Goal: Information Seeking & Learning: Learn about a topic

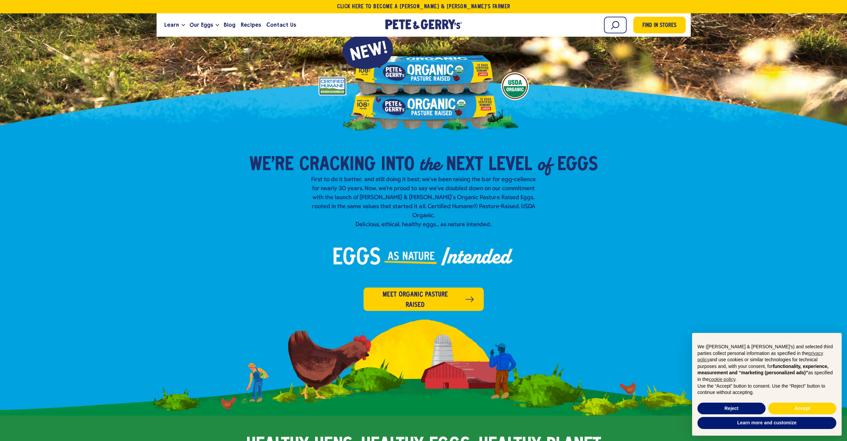
scroll to position [200, 0]
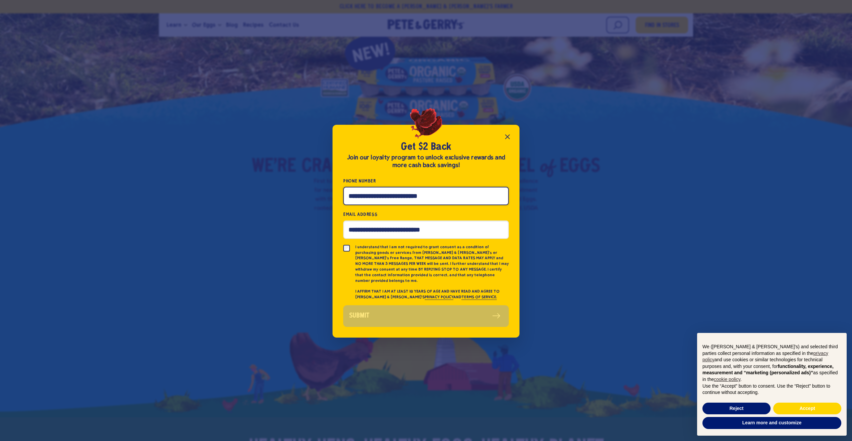
click at [364, 200] on input "Phone Number" at bounding box center [426, 196] width 166 height 18
type input "**********"
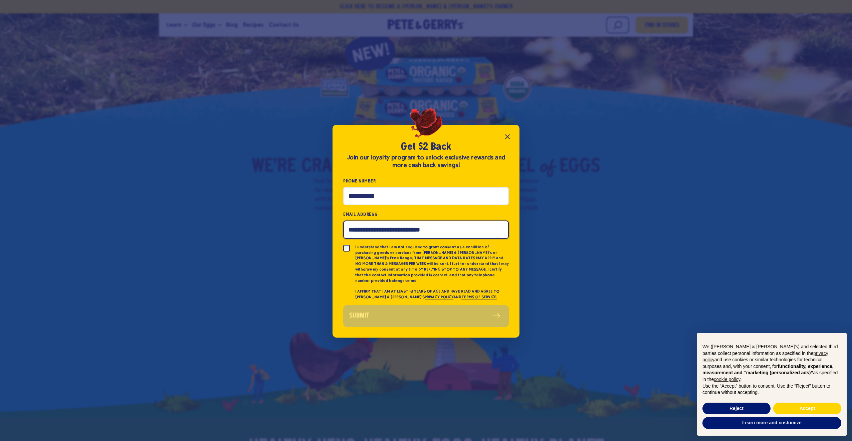
click at [389, 227] on input "Email Address" at bounding box center [426, 230] width 166 height 18
type input "**********"
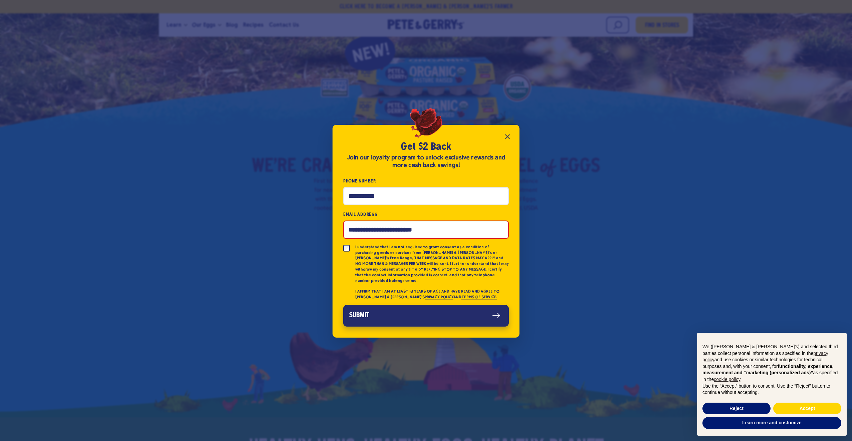
click at [408, 312] on button "Submit" at bounding box center [426, 316] width 166 height 22
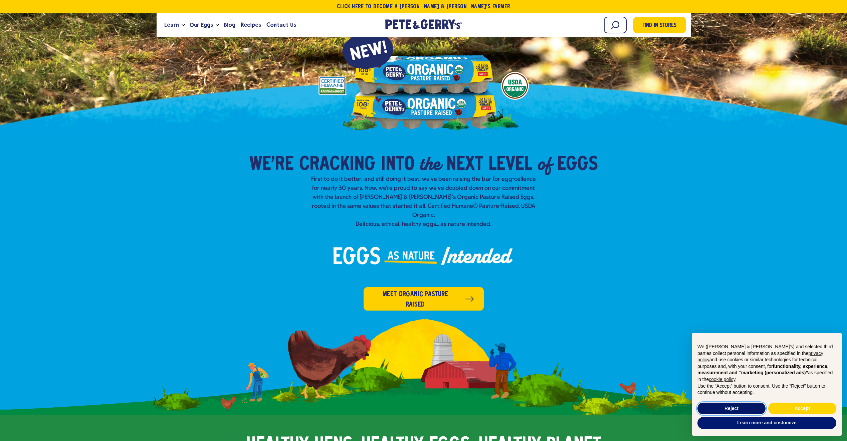
click at [749, 410] on button "Reject" at bounding box center [731, 409] width 68 height 12
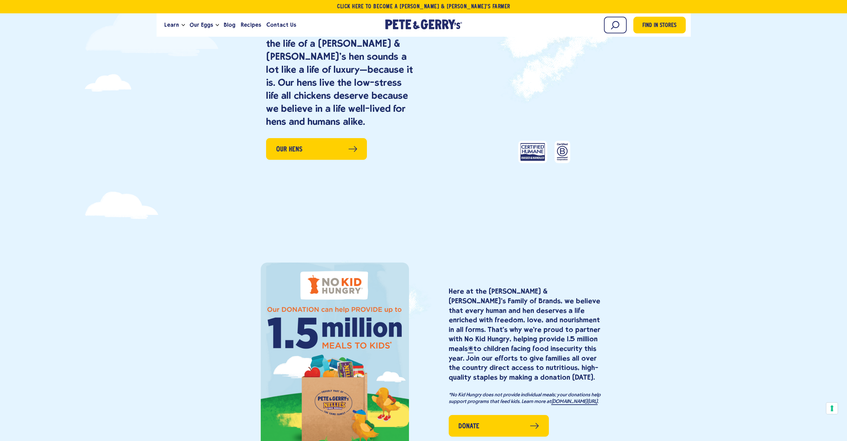
scroll to position [934, 0]
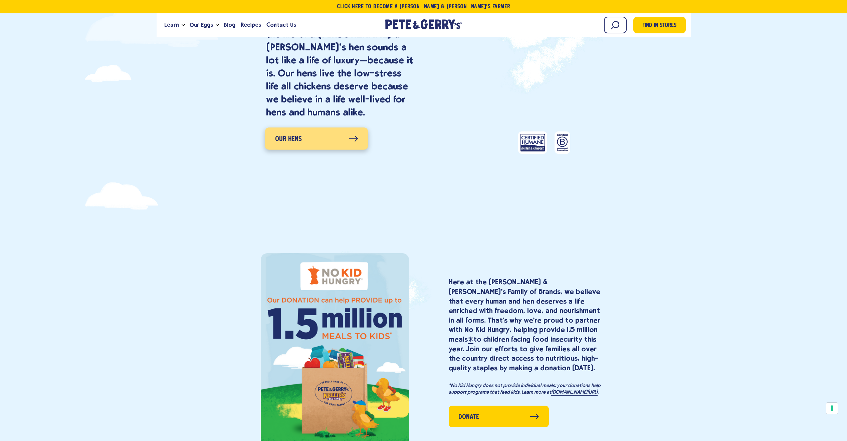
click at [296, 134] on span "Our Hens" at bounding box center [288, 139] width 27 height 11
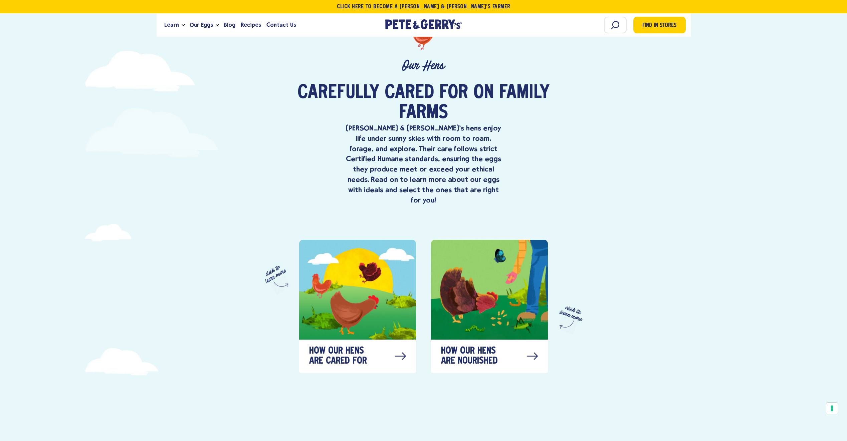
scroll to position [300, 0]
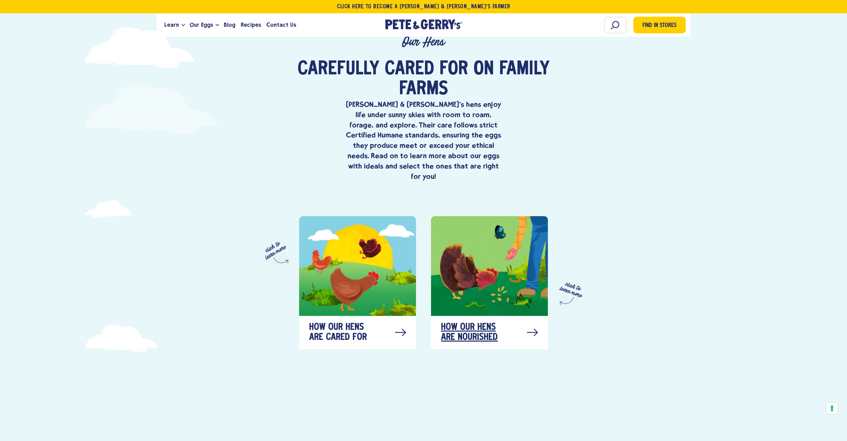
click at [508, 317] on div "How our hens are nourished" at bounding box center [489, 332] width 117 height 33
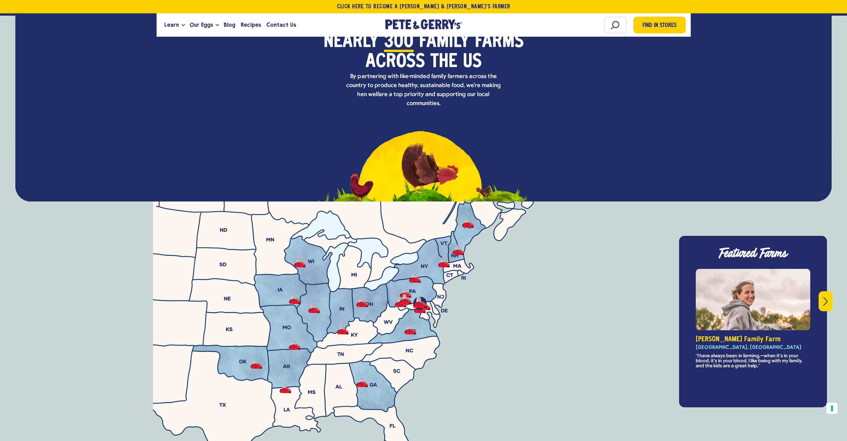
scroll to position [2771, 0]
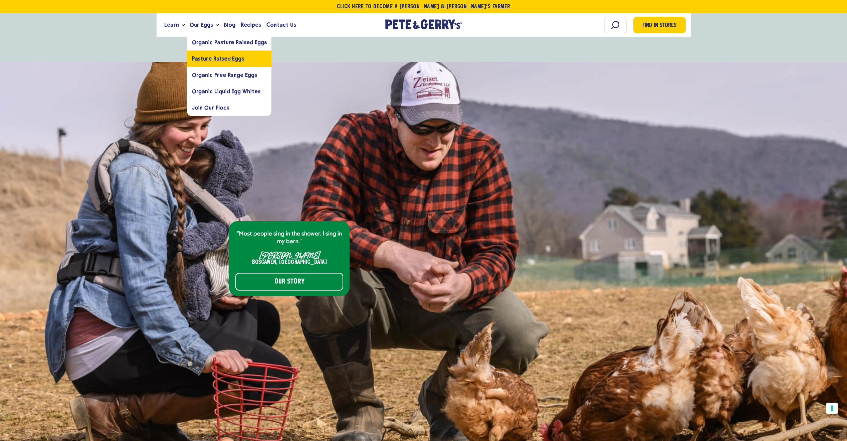
click at [197, 58] on span "Pasture Raised Eggs" at bounding box center [218, 58] width 52 height 6
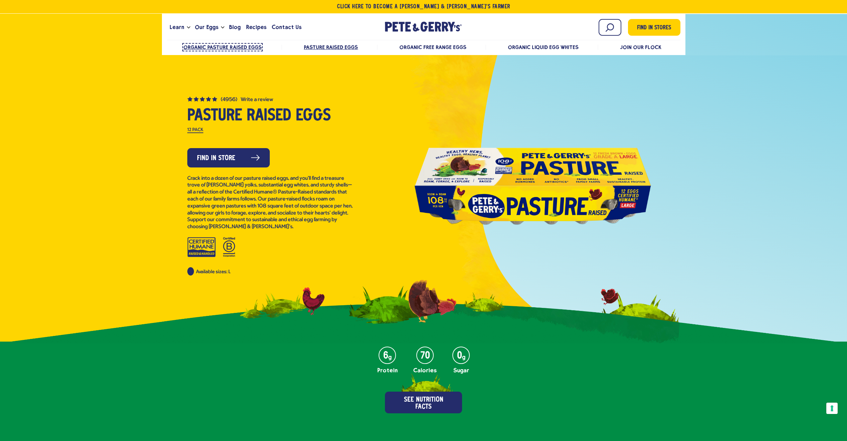
click at [239, 47] on span "Organic Pasture Raised Eggs" at bounding box center [222, 47] width 78 height 6
